Goal: Communication & Community: Answer question/provide support

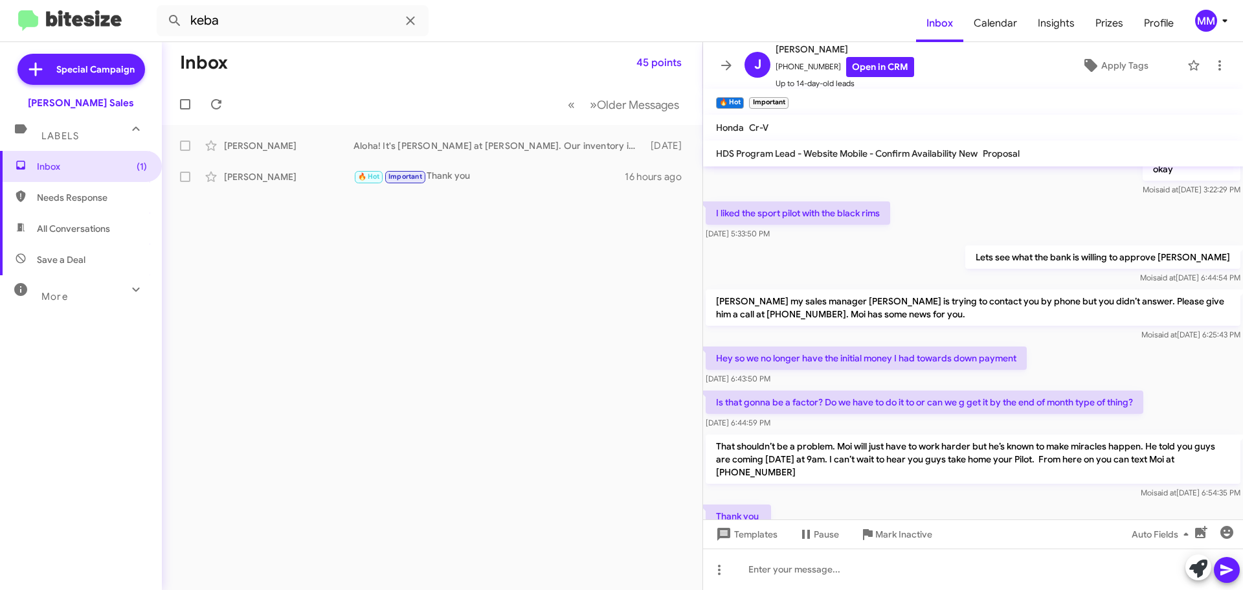
scroll to position [920, 0]
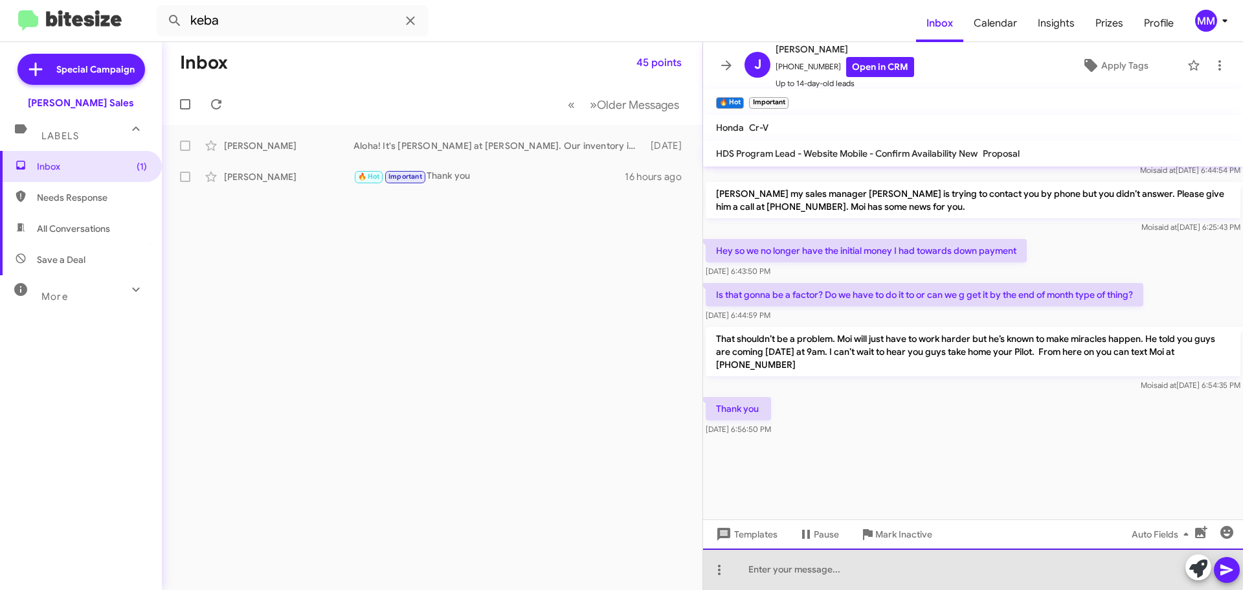
click at [811, 563] on div at bounding box center [973, 569] width 540 height 41
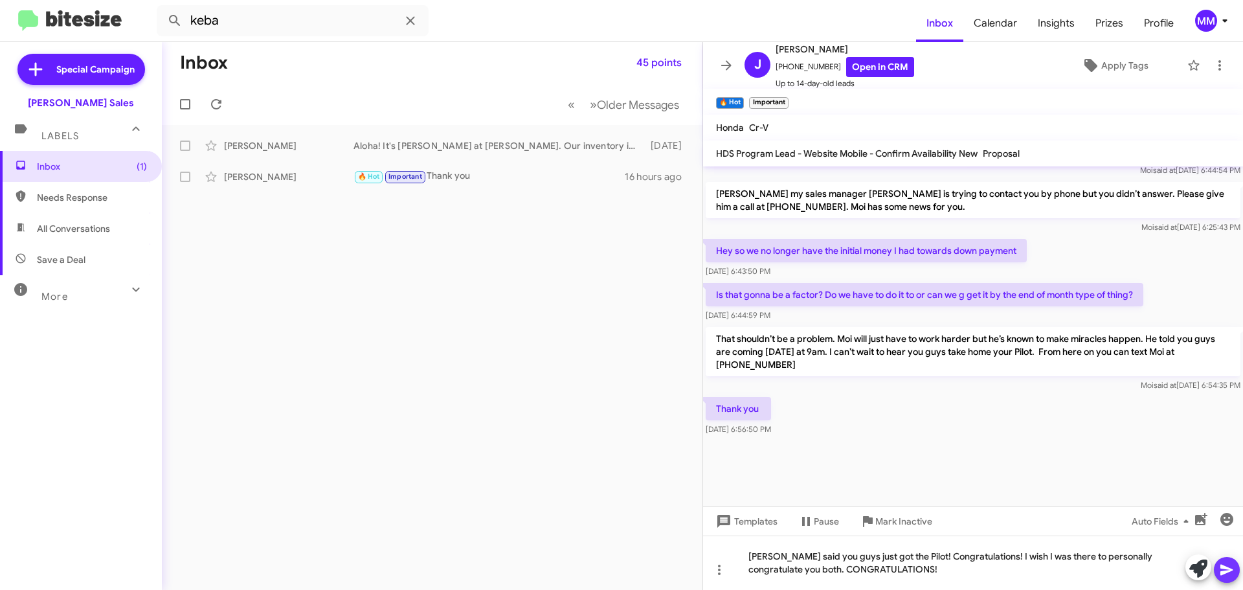
click at [1228, 577] on icon at bounding box center [1228, 570] width 16 height 16
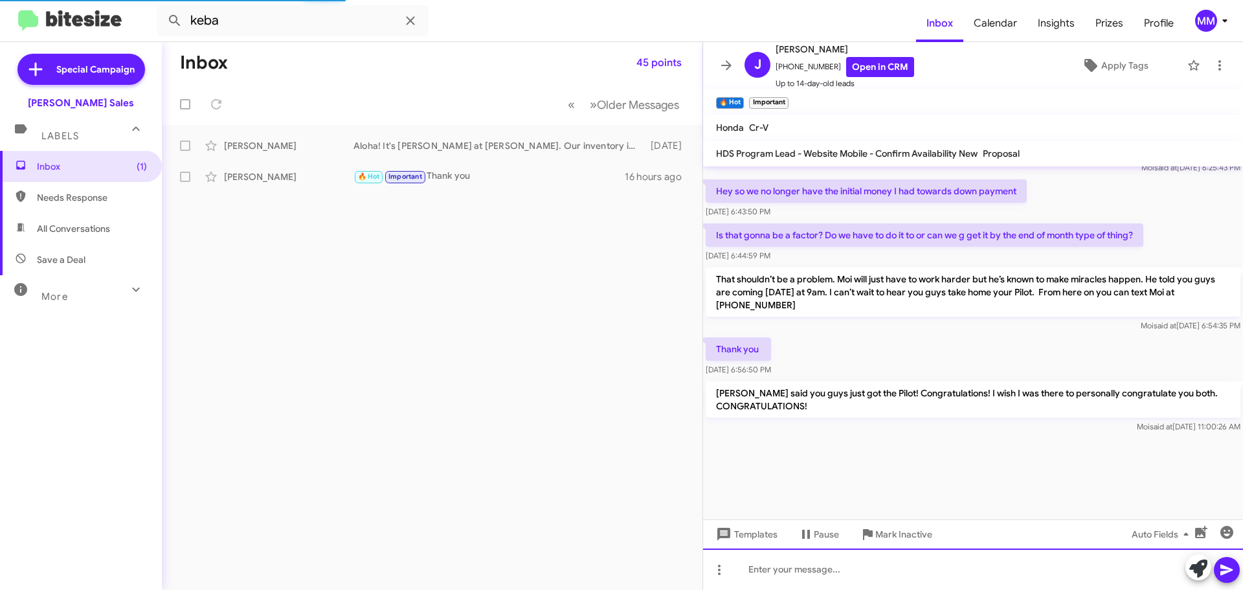
scroll to position [980, 0]
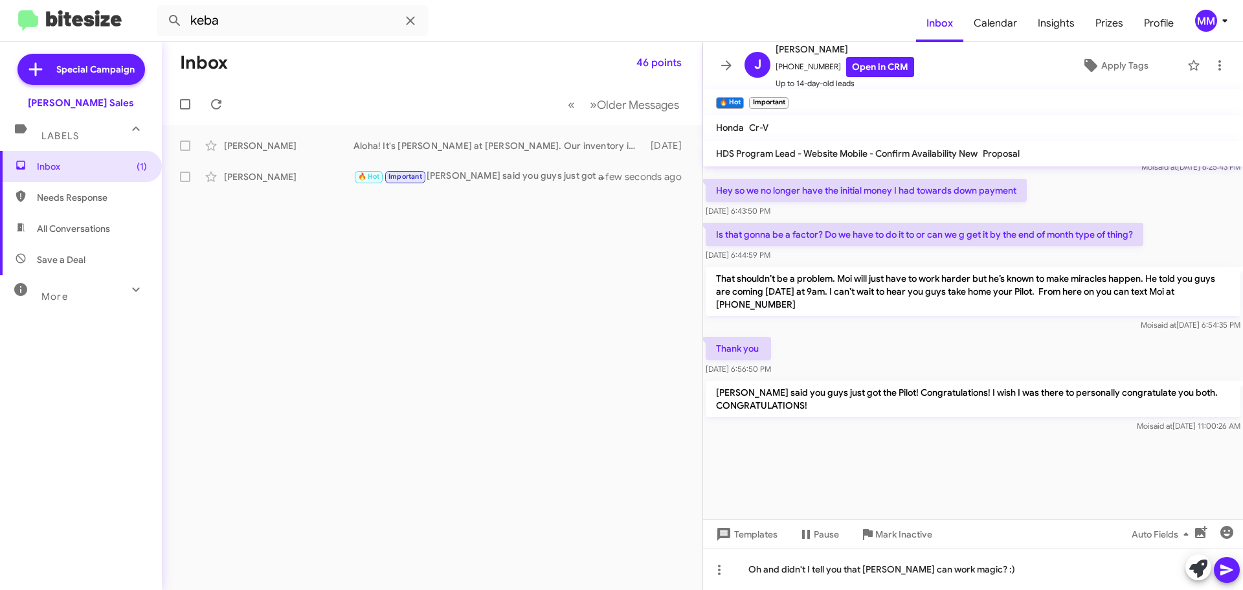
click at [1225, 571] on icon at bounding box center [1227, 570] width 12 height 11
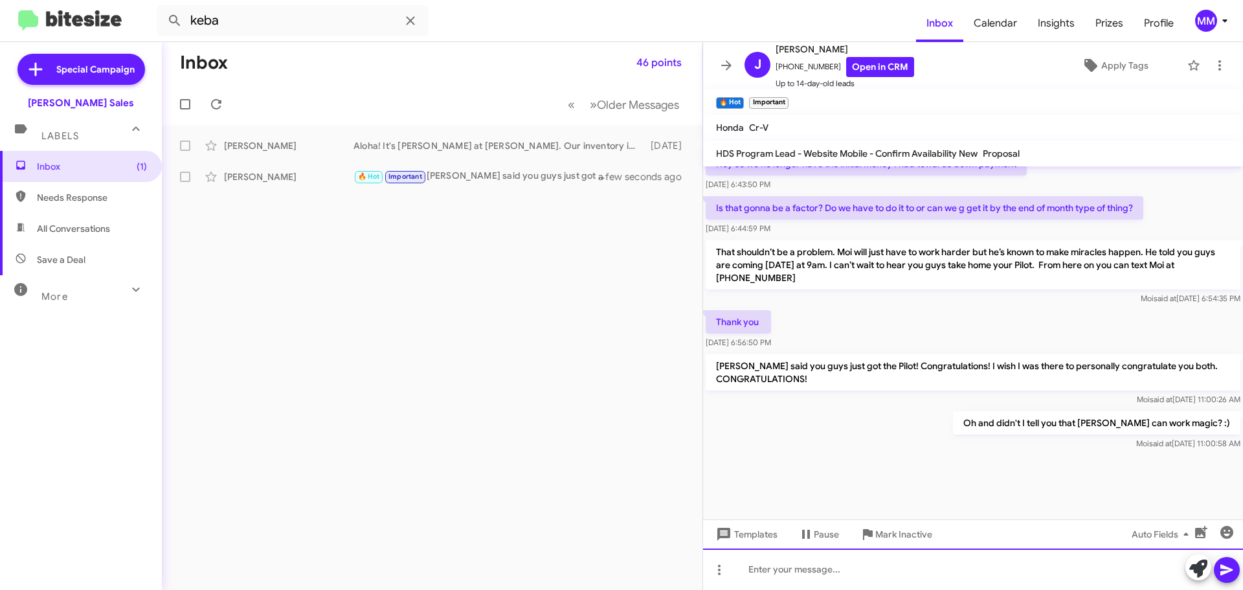
scroll to position [1027, 0]
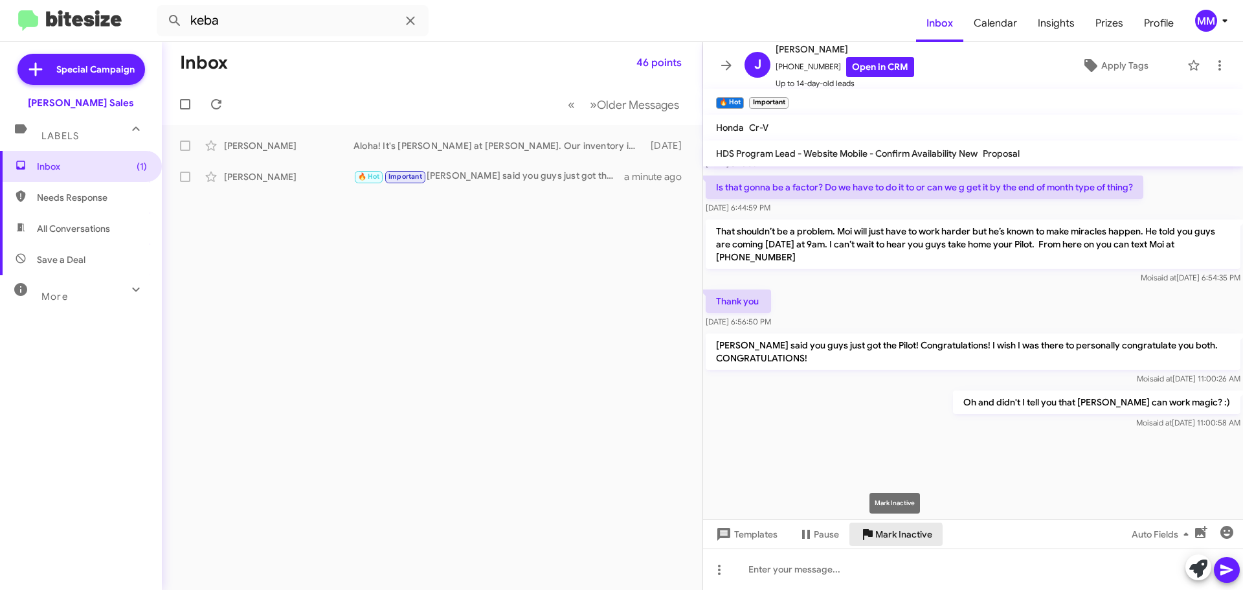
click at [887, 538] on span "Mark Inactive" at bounding box center [904, 534] width 57 height 23
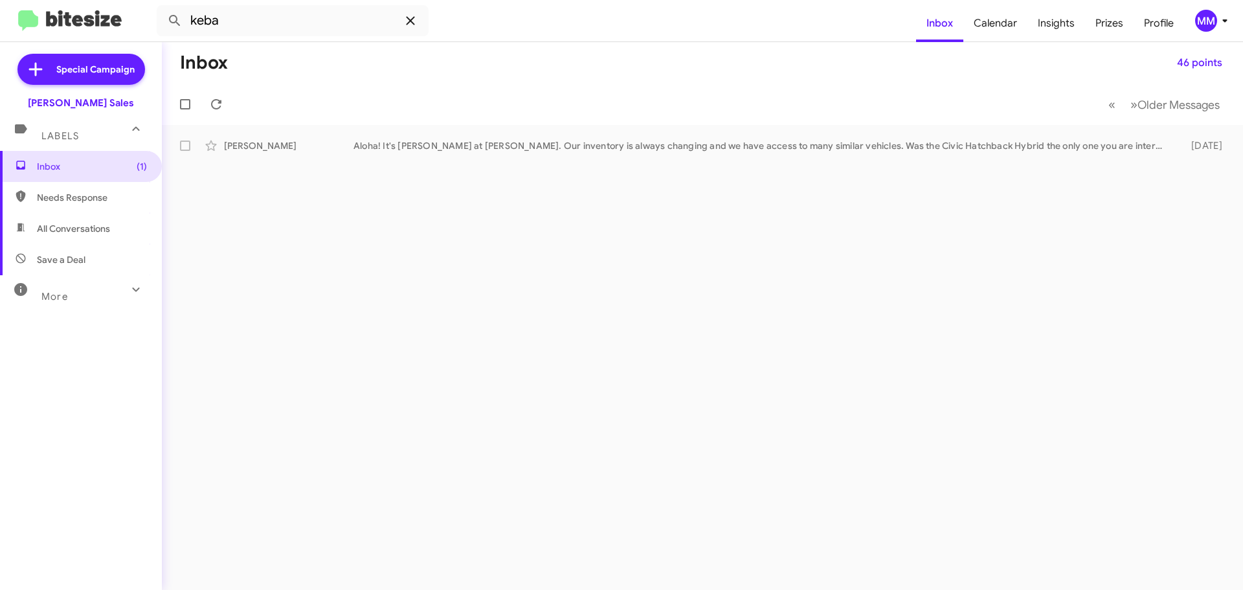
click at [410, 23] on icon at bounding box center [411, 21] width 16 height 16
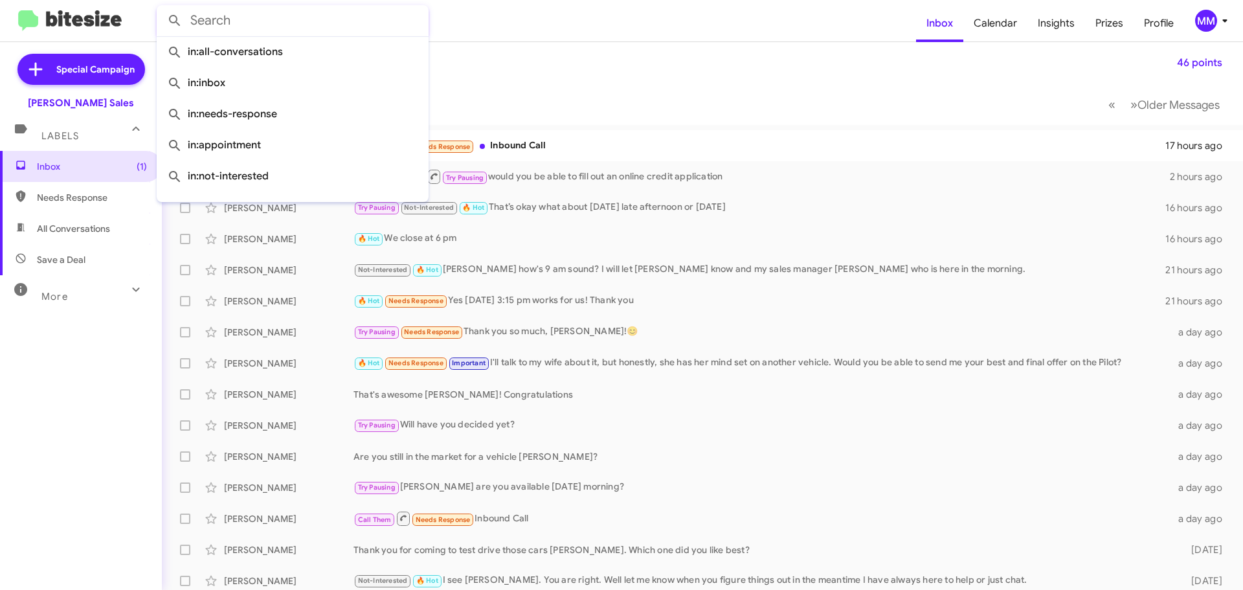
click at [659, 82] on mat-toolbar-row "Inbox 46 points" at bounding box center [703, 62] width 1082 height 41
